Goal: Task Accomplishment & Management: Manage account settings

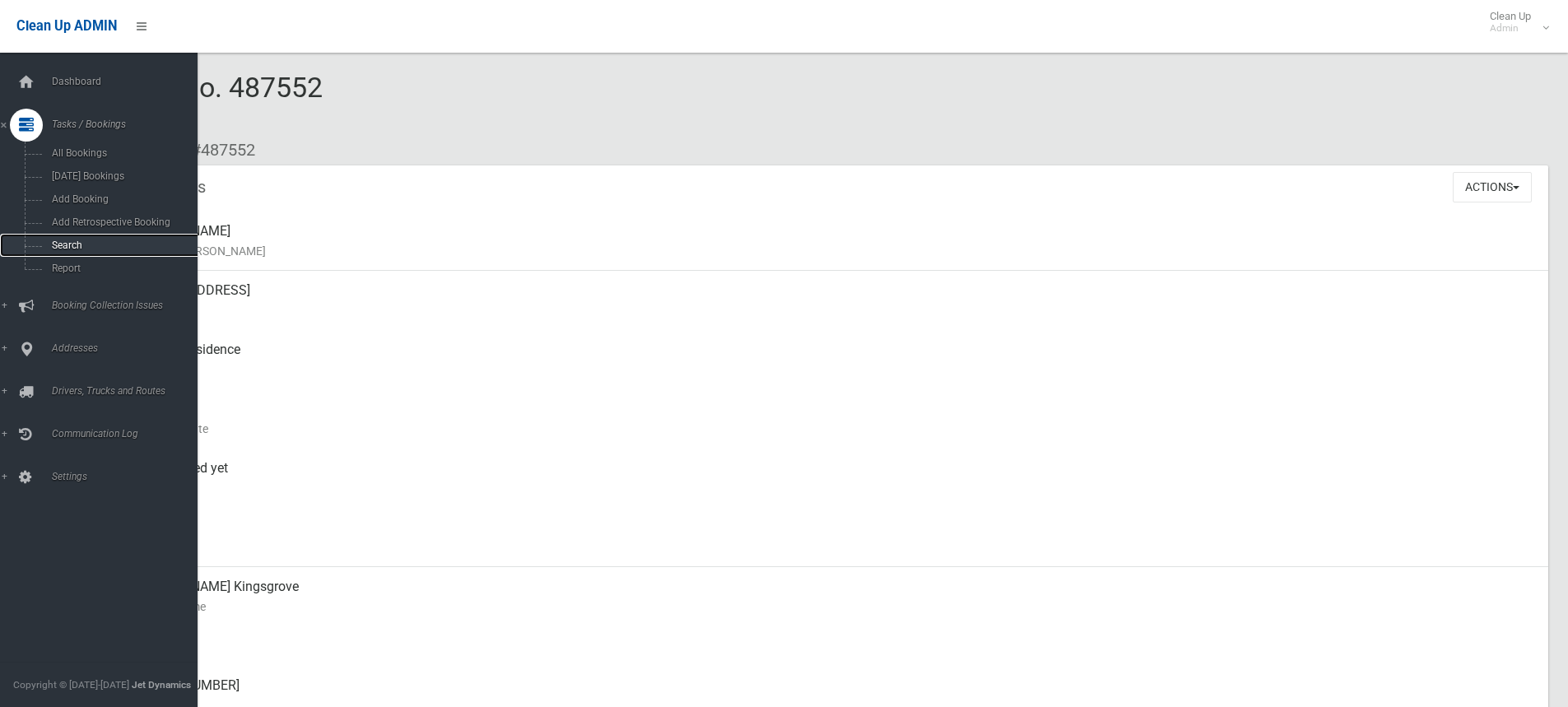
click at [63, 243] on span "Search" at bounding box center [122, 244] width 149 height 11
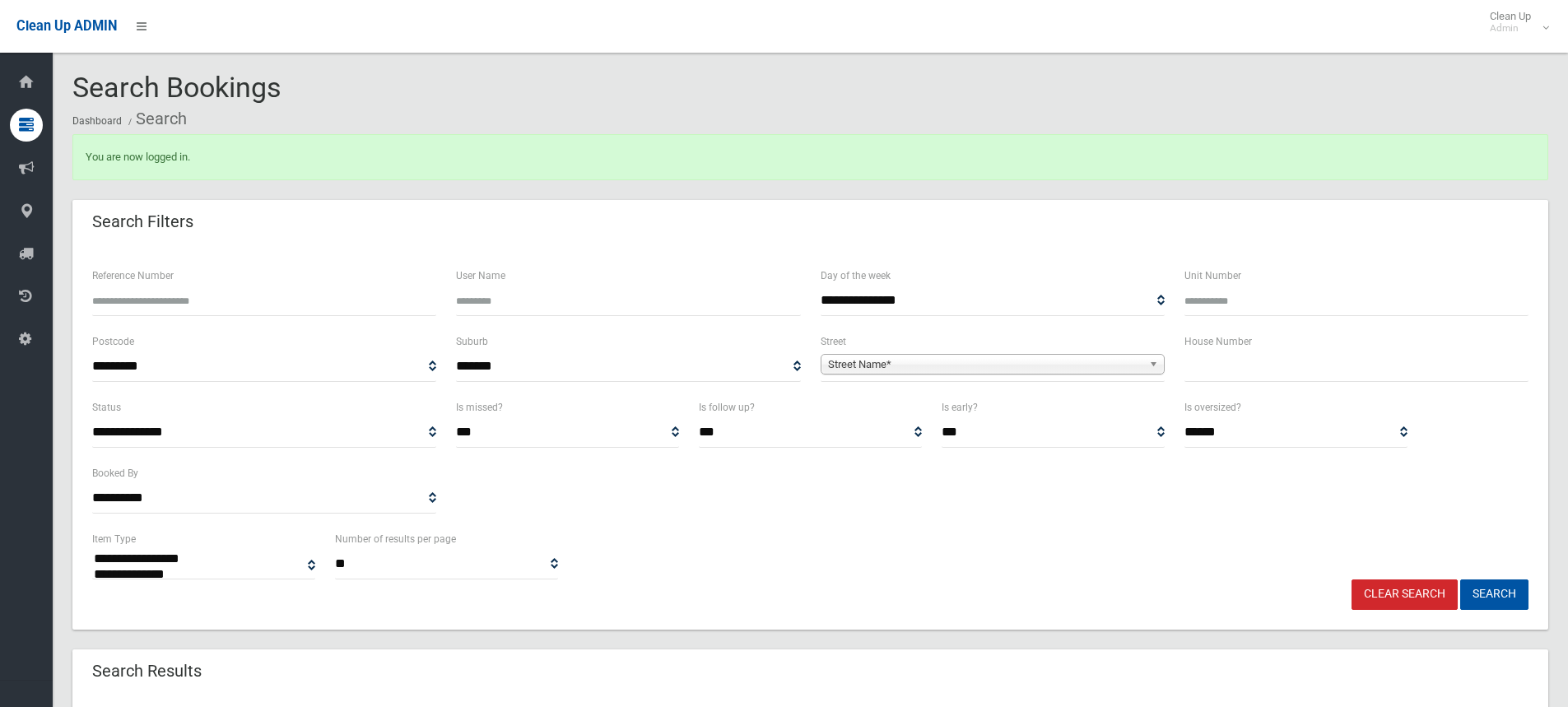
select select
click at [1198, 362] on input "text" at bounding box center [1357, 366] width 344 height 31
type input "*"
click at [924, 360] on span "Street Name*" at bounding box center [985, 364] width 315 height 20
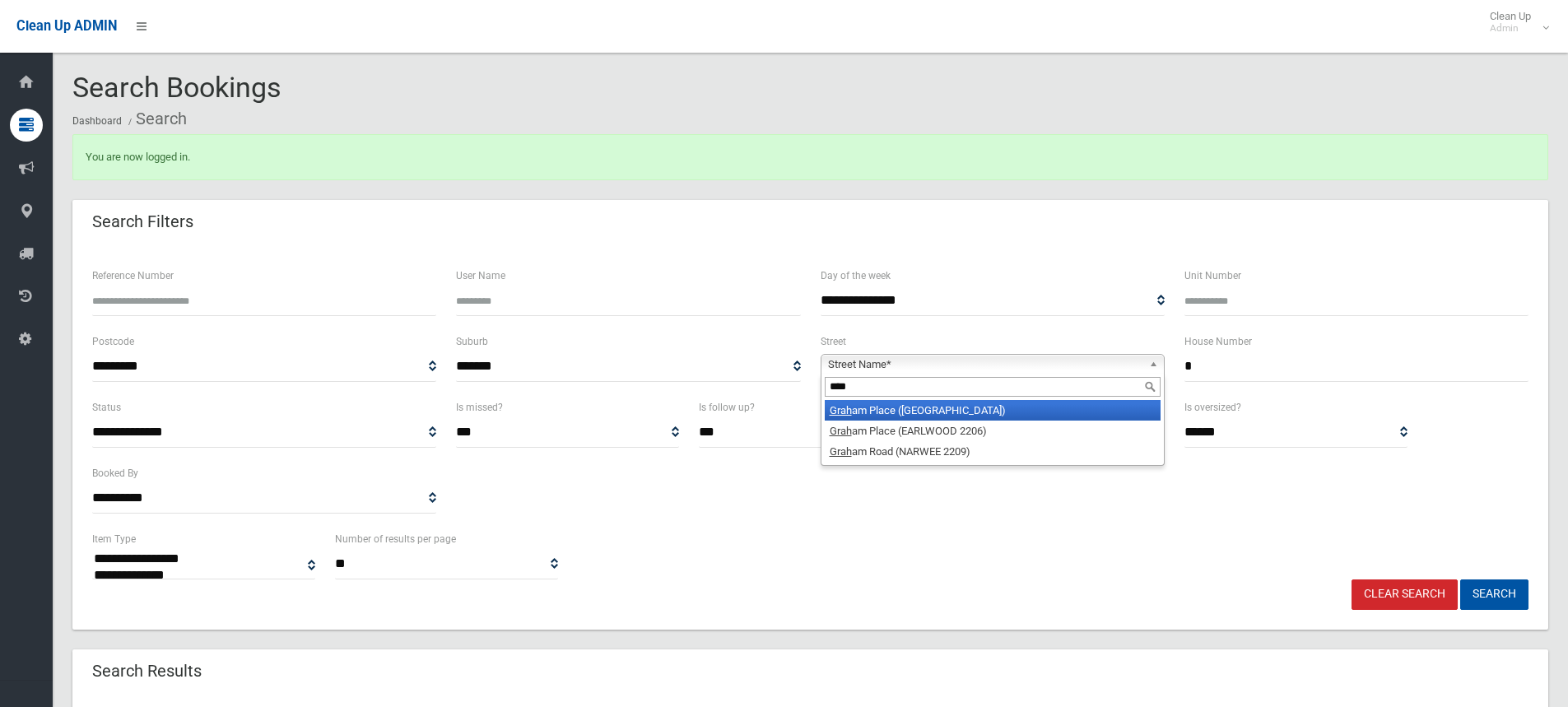
type input "****"
click at [910, 412] on li "[GEOGRAPHIC_DATA] ([GEOGRAPHIC_DATA])" at bounding box center [992, 410] width 336 height 20
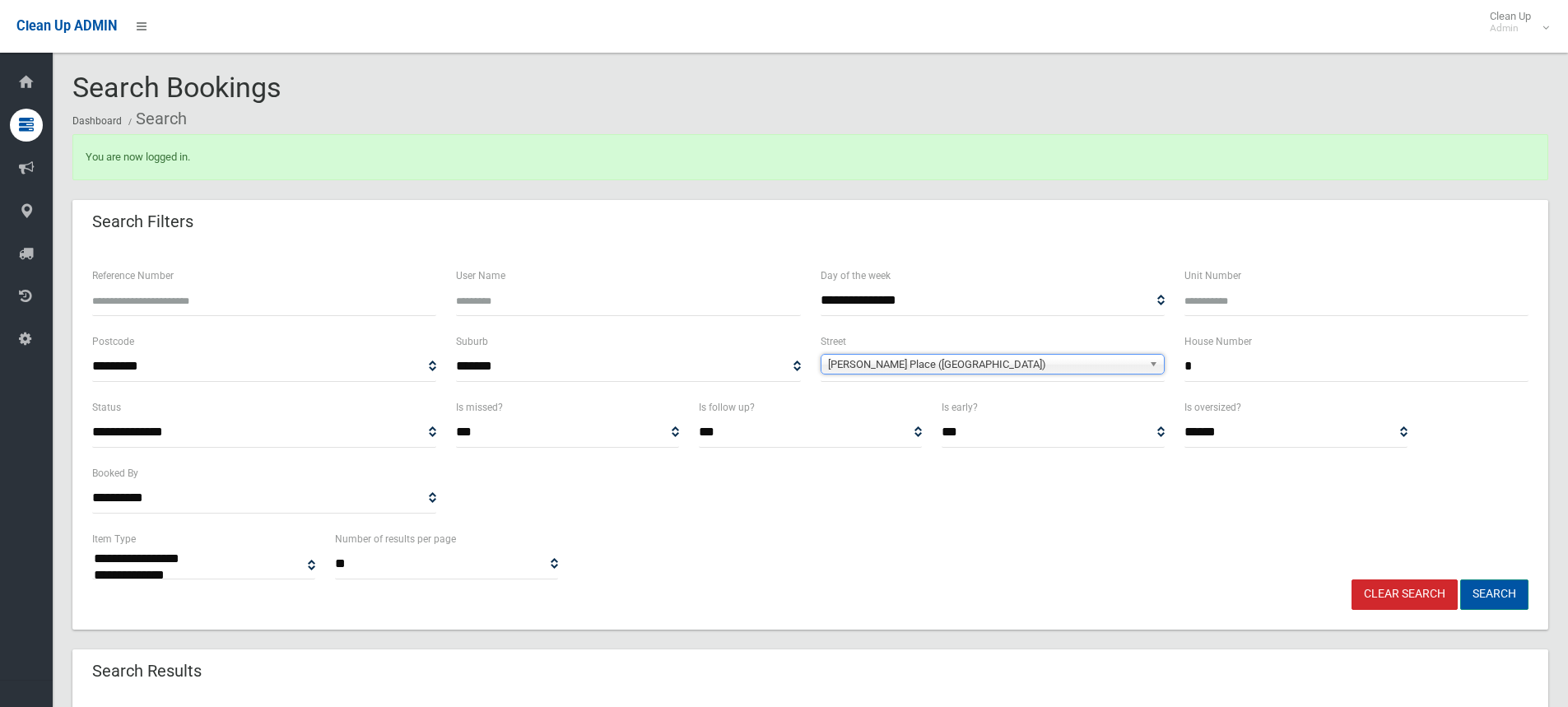
click at [1481, 591] on button "Search" at bounding box center [1494, 594] width 68 height 31
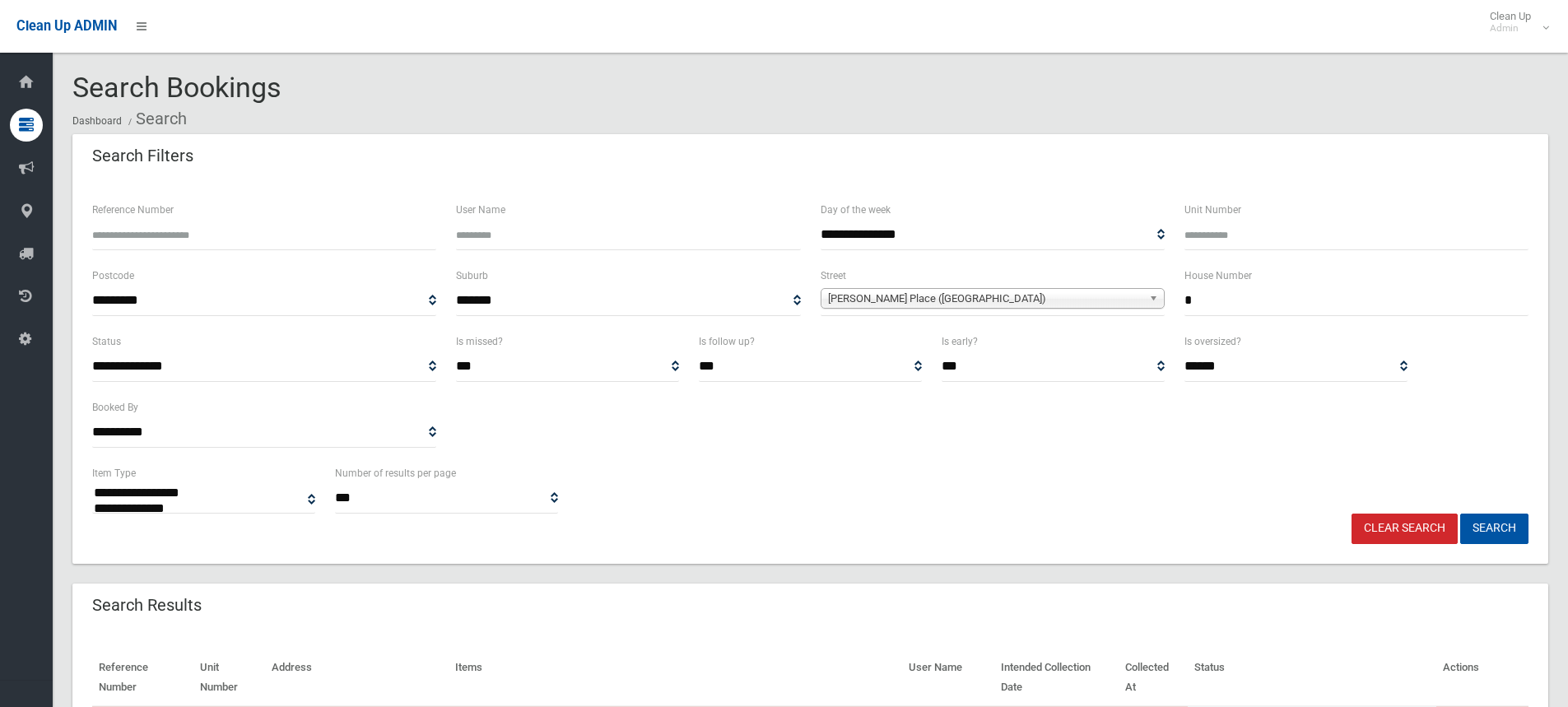
select select
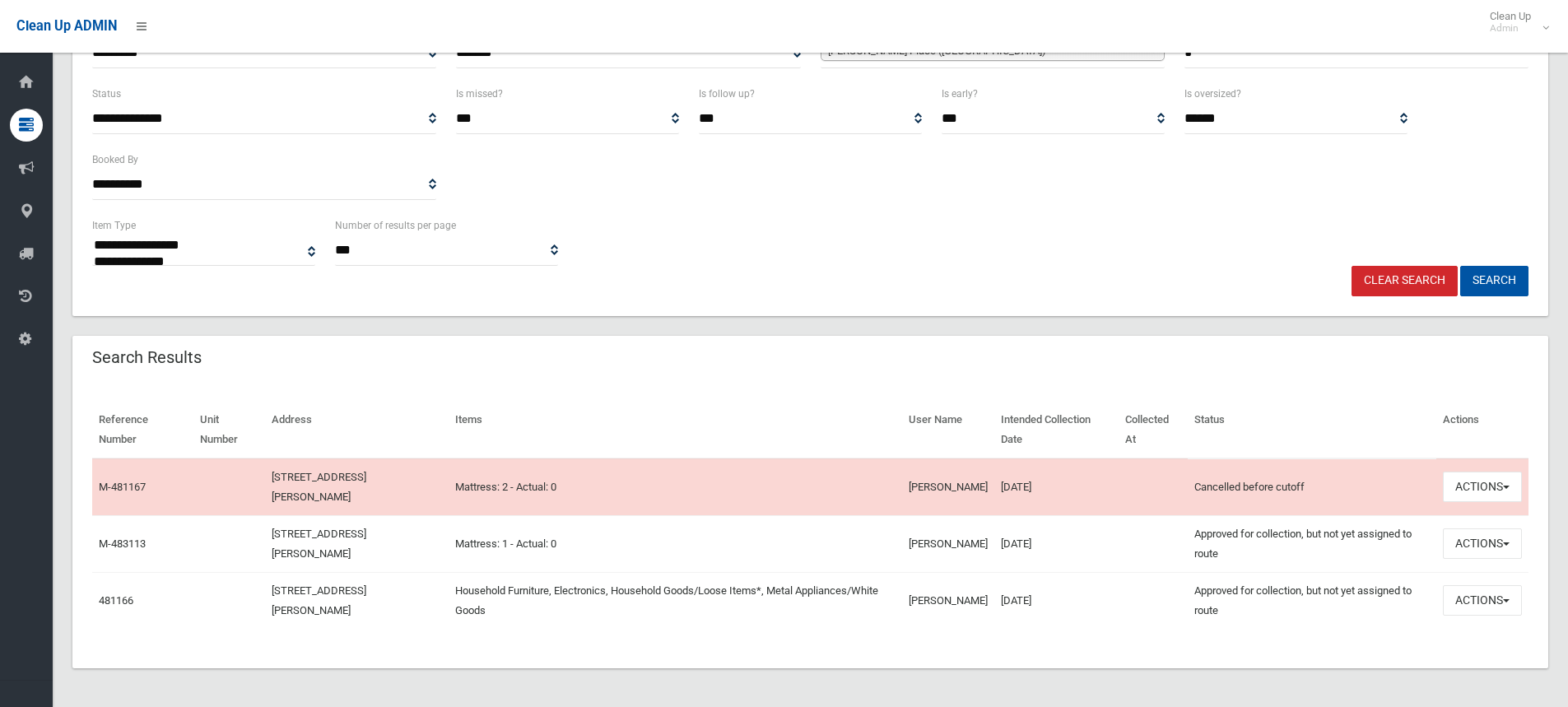
scroll to position [249, 0]
click at [1508, 600] on span "button" at bounding box center [1507, 600] width 7 height 4
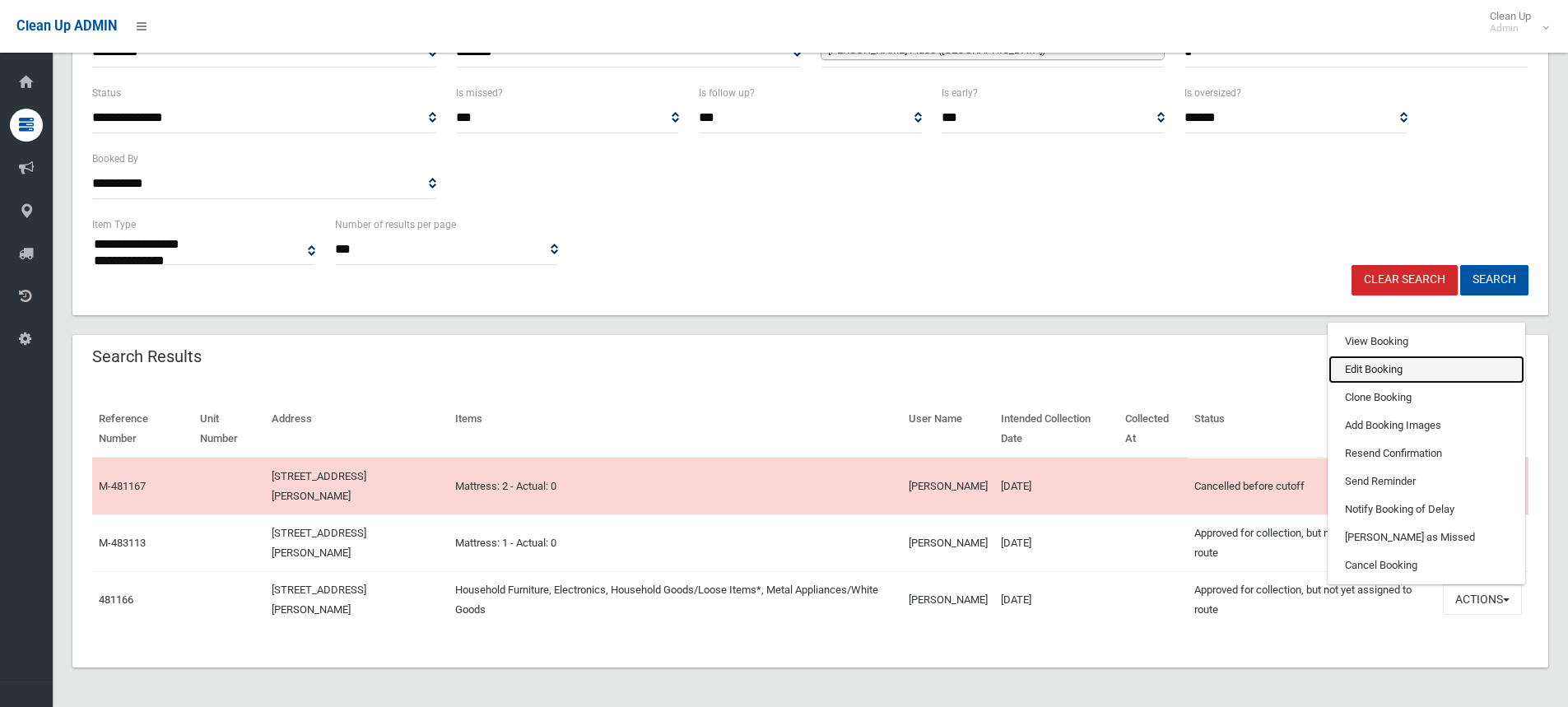
click at [1352, 373] on link "Edit Booking" at bounding box center [1427, 370] width 196 height 28
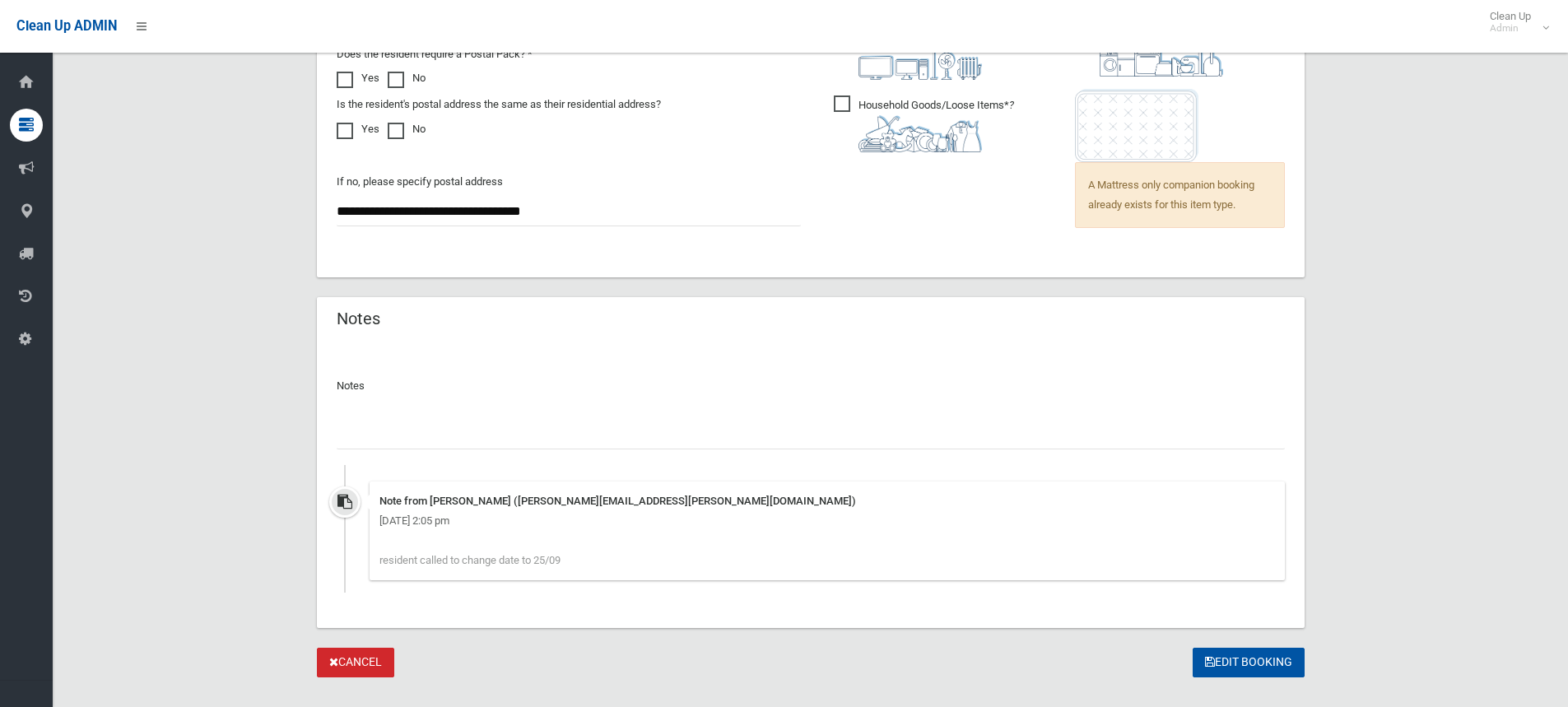
scroll to position [1331, 0]
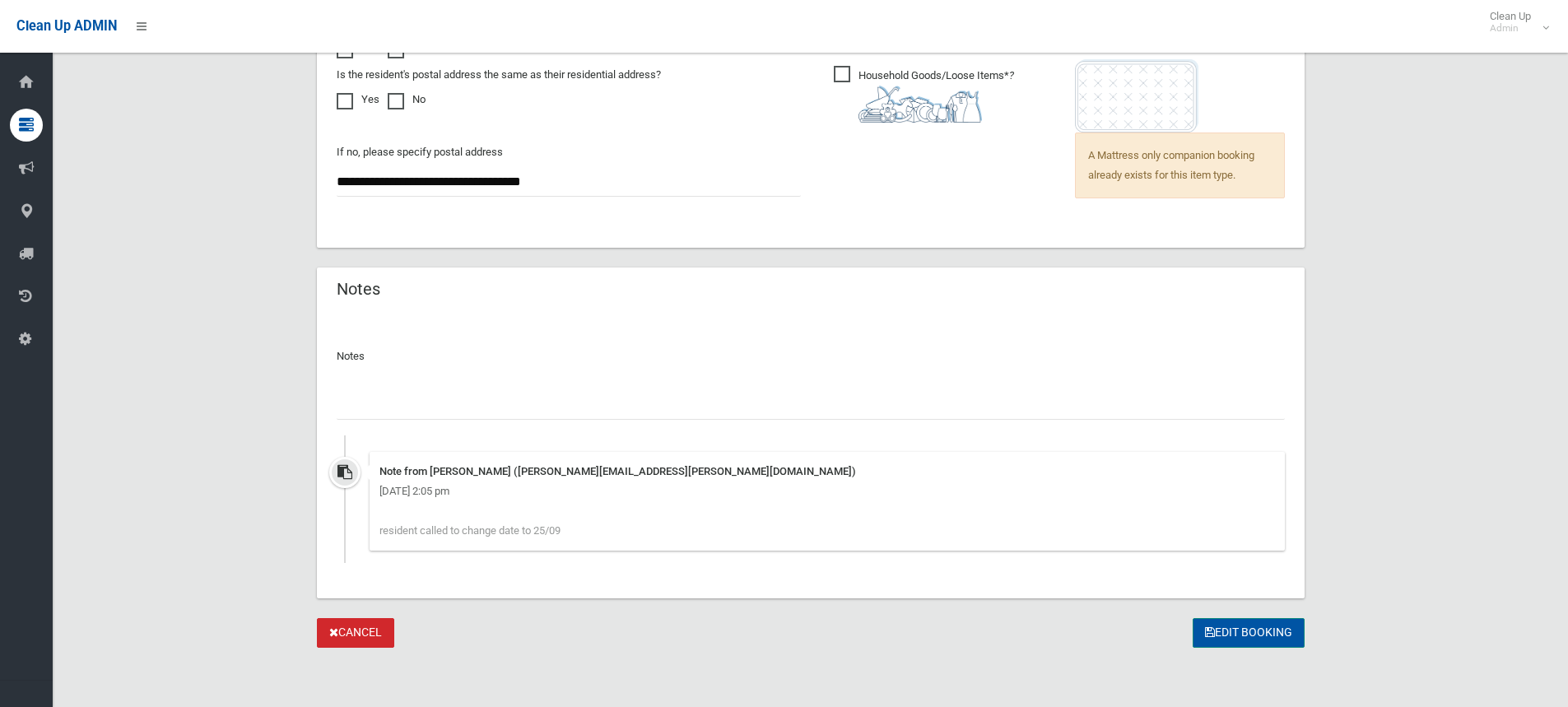
click at [1231, 632] on button "Edit Booking" at bounding box center [1249, 633] width 112 height 31
